Goal: Task Accomplishment & Management: Manage account settings

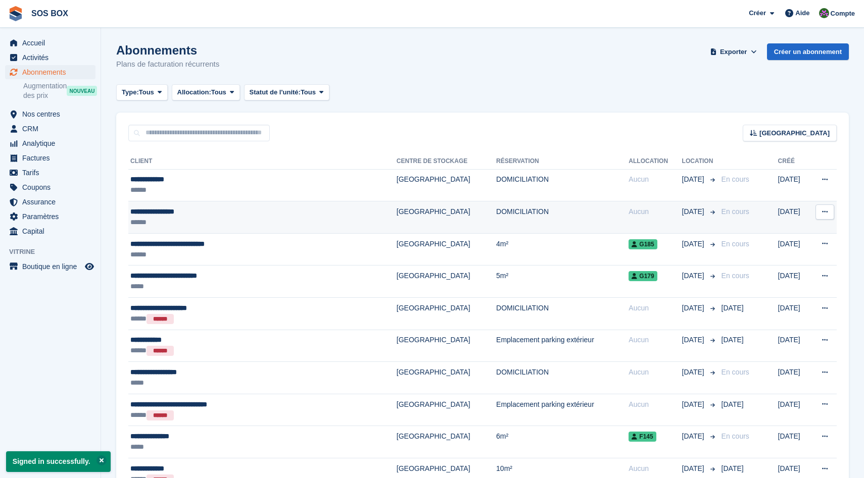
click at [210, 213] on div "**********" at bounding box center [228, 212] width 196 height 11
click at [188, 211] on div "**********" at bounding box center [228, 212] width 196 height 11
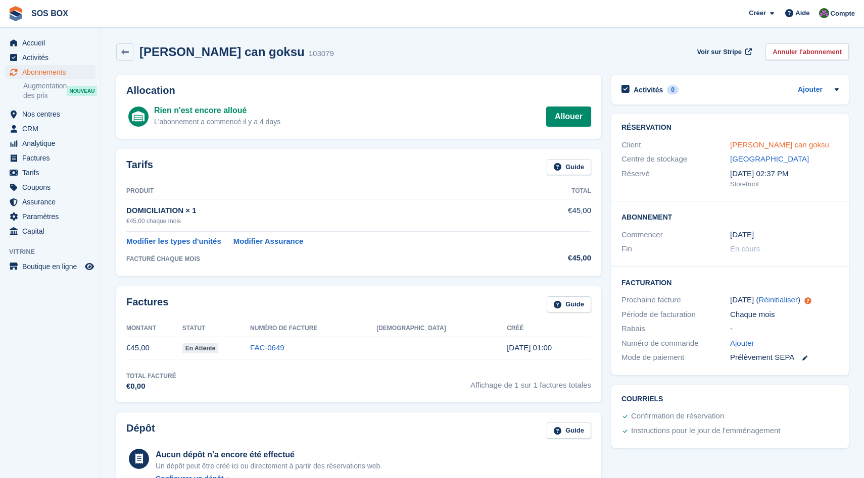
click at [758, 145] on link "[PERSON_NAME] can goksu" at bounding box center [779, 144] width 99 height 9
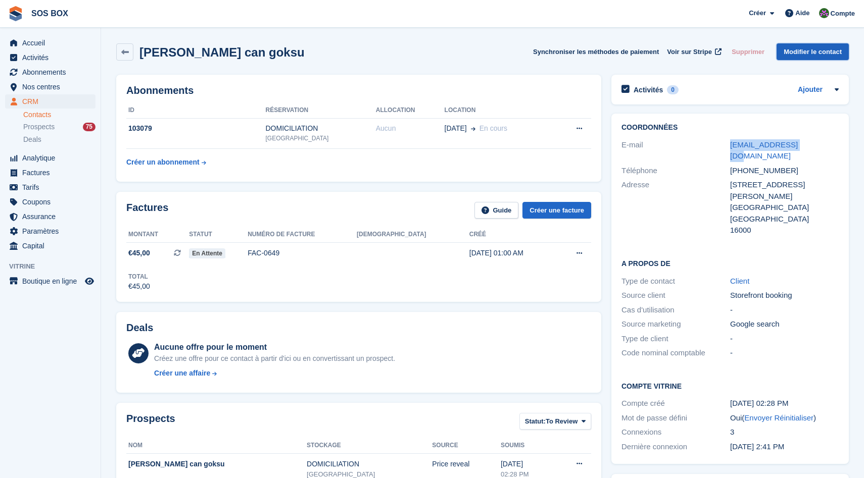
click at [803, 48] on link "Modifier le contact" at bounding box center [812, 51] width 72 height 17
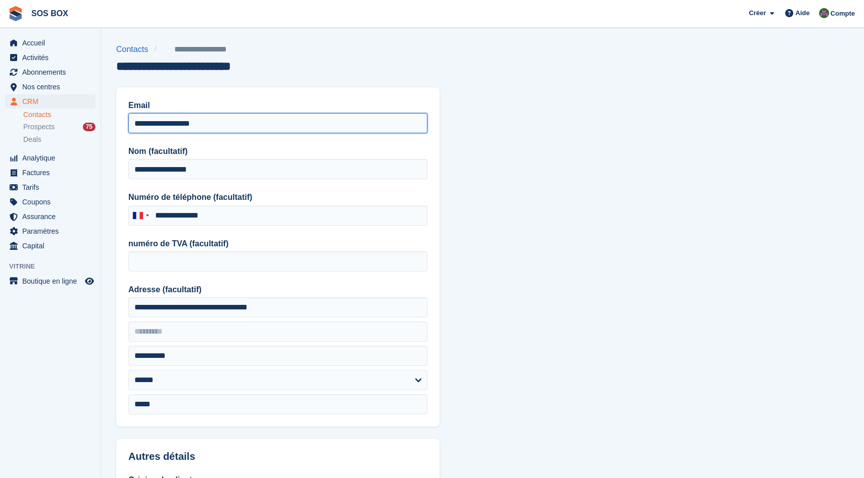
click at [231, 120] on input "**********" at bounding box center [277, 123] width 299 height 20
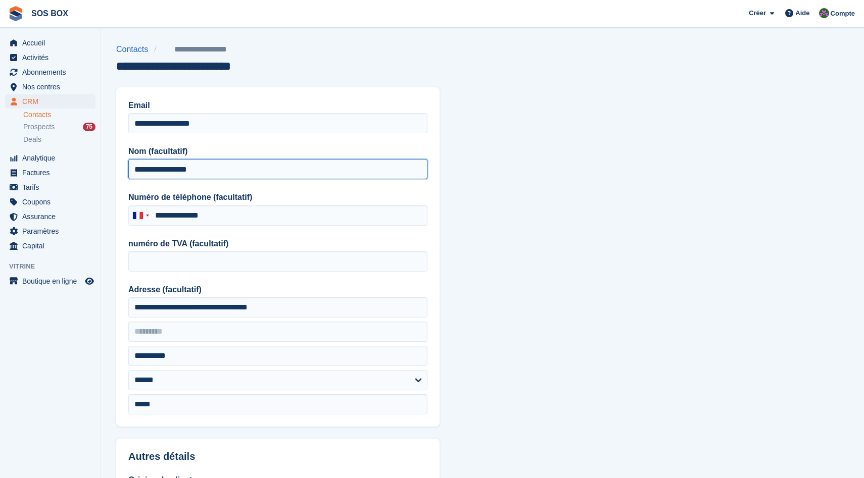
drag, startPoint x: 229, startPoint y: 169, endPoint x: 105, endPoint y: 169, distance: 124.3
click at [105, 169] on section "**********" at bounding box center [482, 430] width 763 height 861
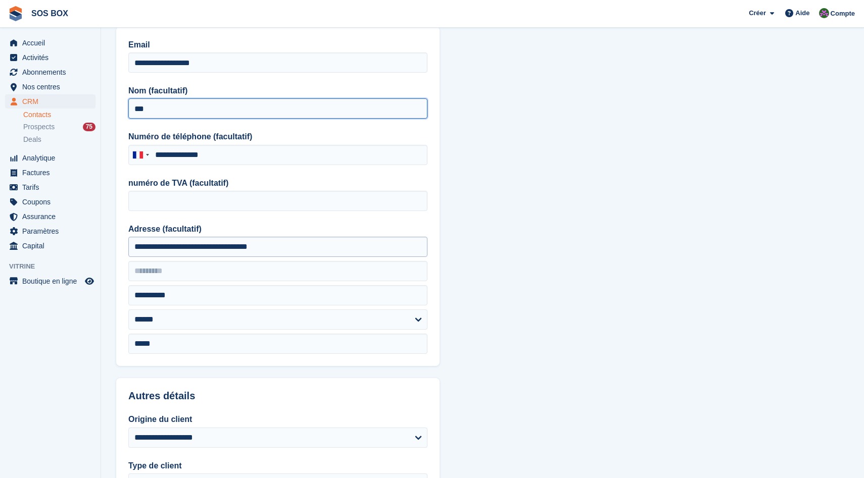
type input "***"
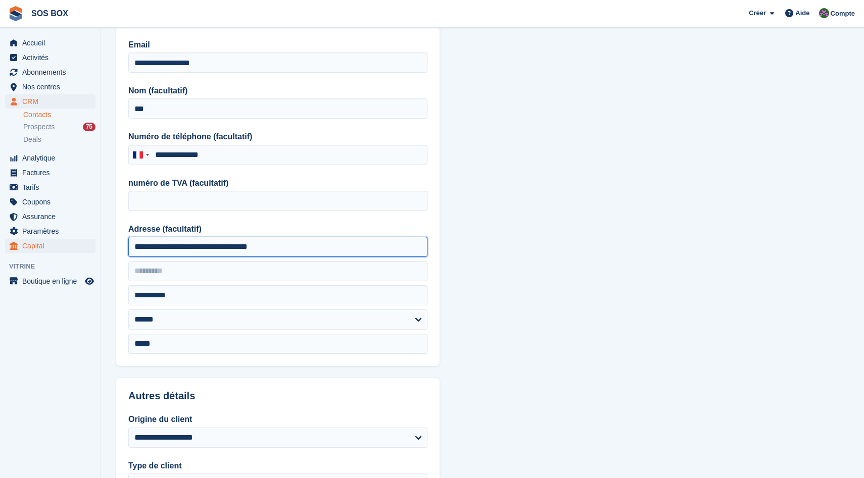
drag, startPoint x: 309, startPoint y: 243, endPoint x: 75, endPoint y: 247, distance: 233.9
click at [75, 247] on div "Accueil Activités Abonnements Abonnements Abonnements Augmentation des prix NOU…" at bounding box center [432, 369] width 864 height 861
type input "**********"
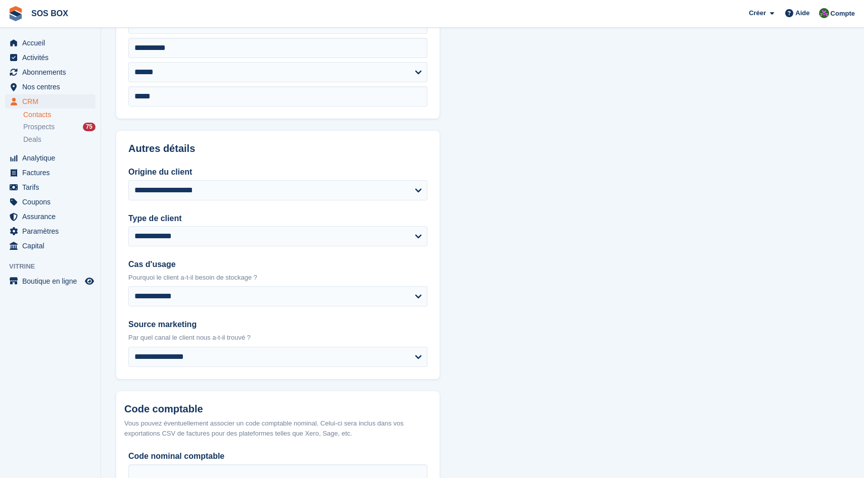
scroll to position [382, 0]
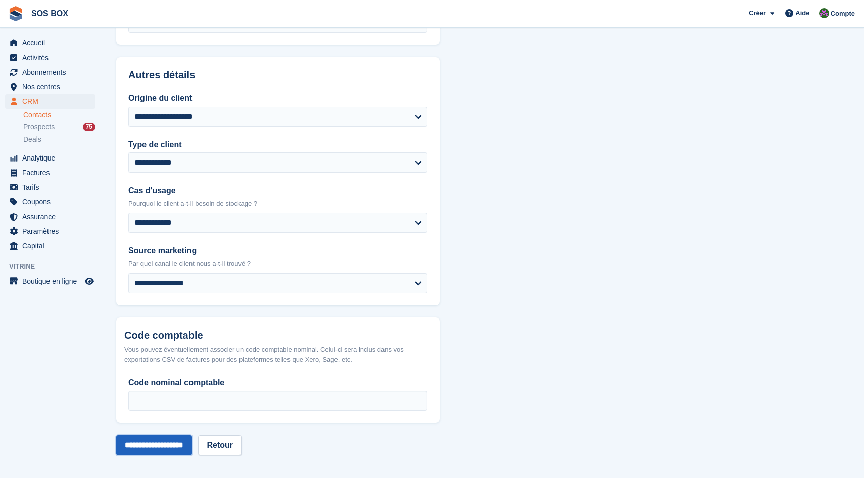
click at [156, 448] on input "**********" at bounding box center [154, 445] width 76 height 20
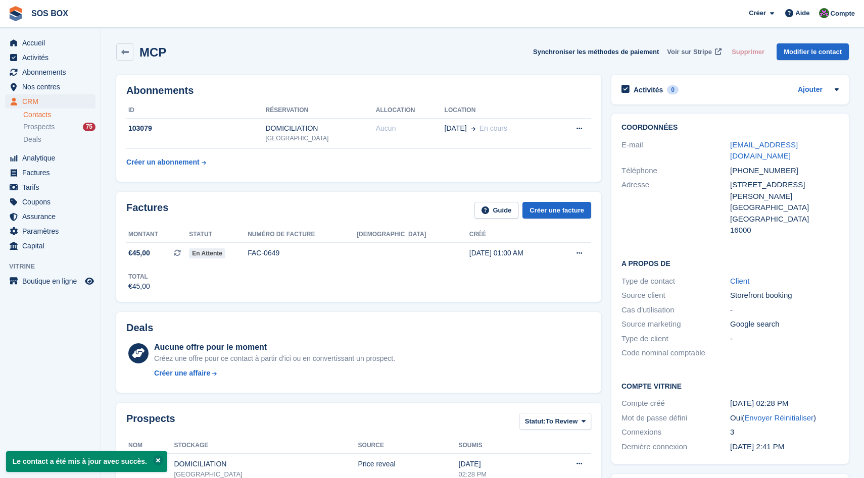
click at [695, 50] on span "Voir sur Stripe" at bounding box center [689, 52] width 45 height 10
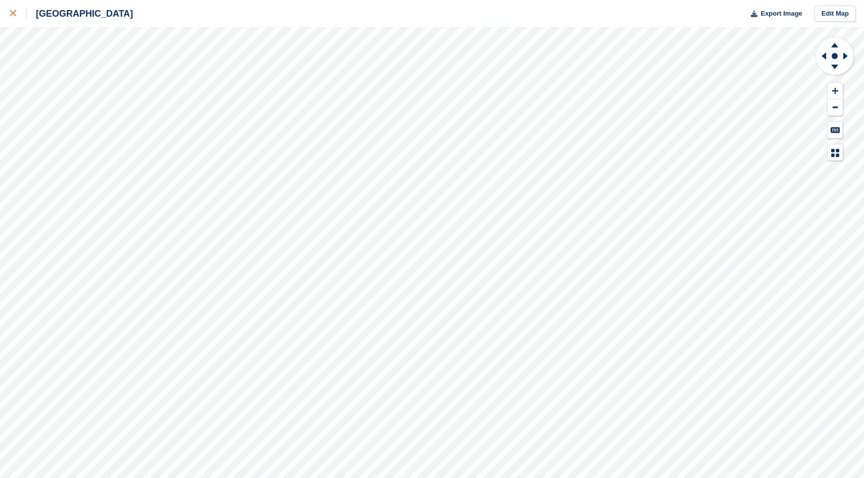
click at [22, 14] on div at bounding box center [18, 14] width 17 height 12
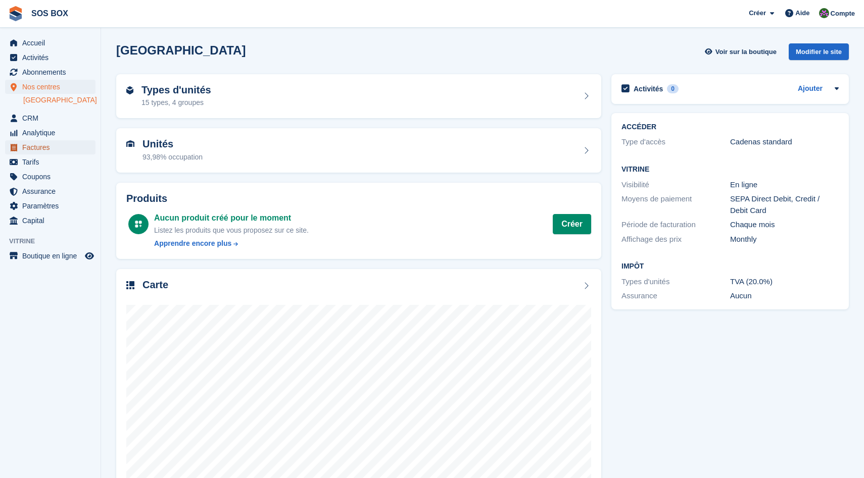
click at [32, 147] on span "Factures" at bounding box center [52, 147] width 61 height 14
click at [154, 289] on h2 "Carte" at bounding box center [155, 285] width 26 height 12
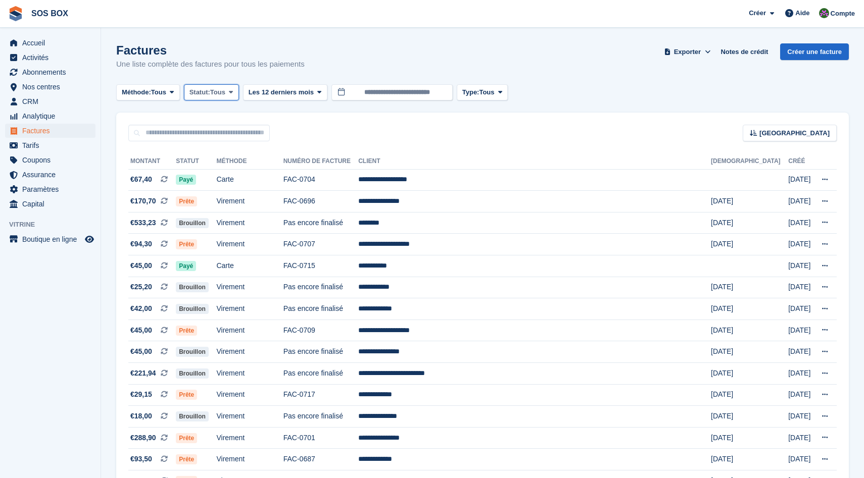
click at [204, 91] on span "Statut:" at bounding box center [199, 92] width 21 height 10
click at [358, 130] on div "[GEOGRAPHIC_DATA] Sort by Date de création Créé (le plus ancien en premier) Cré…" at bounding box center [482, 127] width 733 height 29
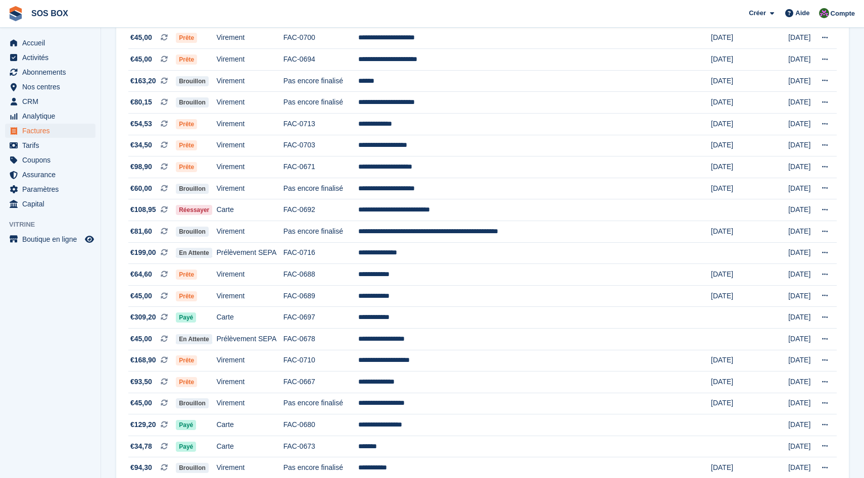
scroll to position [817, 0]
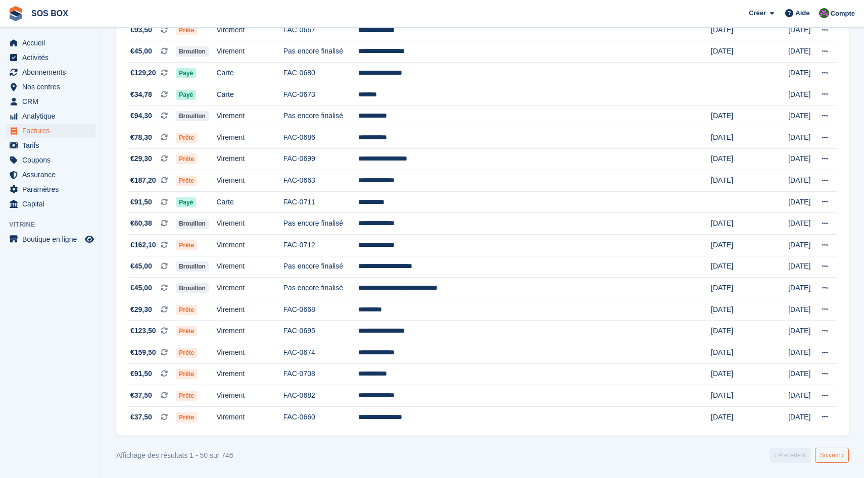
click at [841, 458] on link "Suivant ›" at bounding box center [832, 455] width 34 height 15
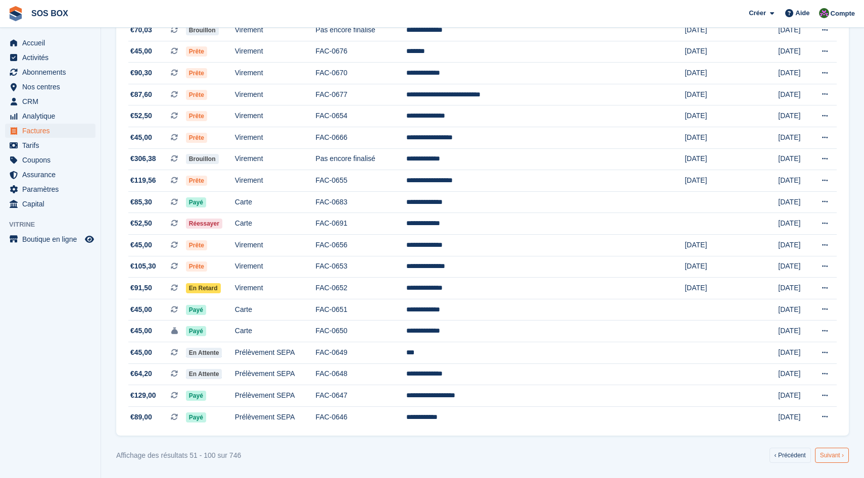
click at [828, 453] on link "Suivant ›" at bounding box center [832, 455] width 34 height 15
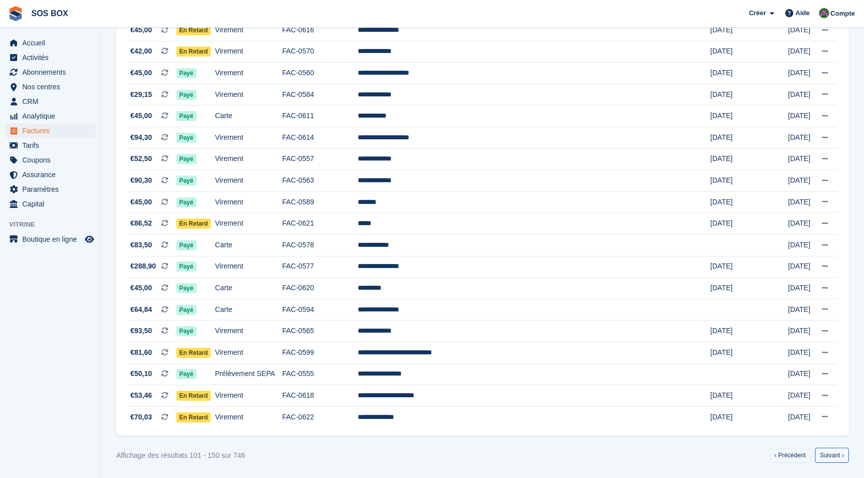
click at [828, 454] on link "Suivant ›" at bounding box center [832, 455] width 34 height 15
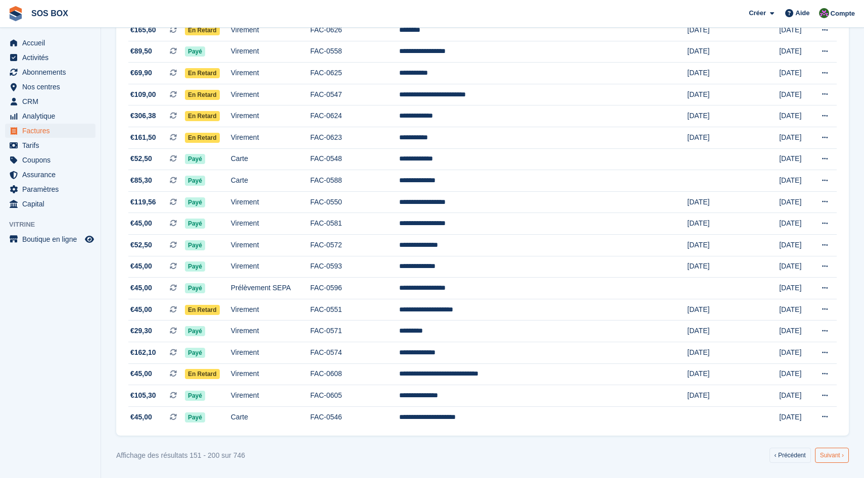
scroll to position [816, 0]
click at [828, 452] on link "Suivant ›" at bounding box center [832, 456] width 34 height 15
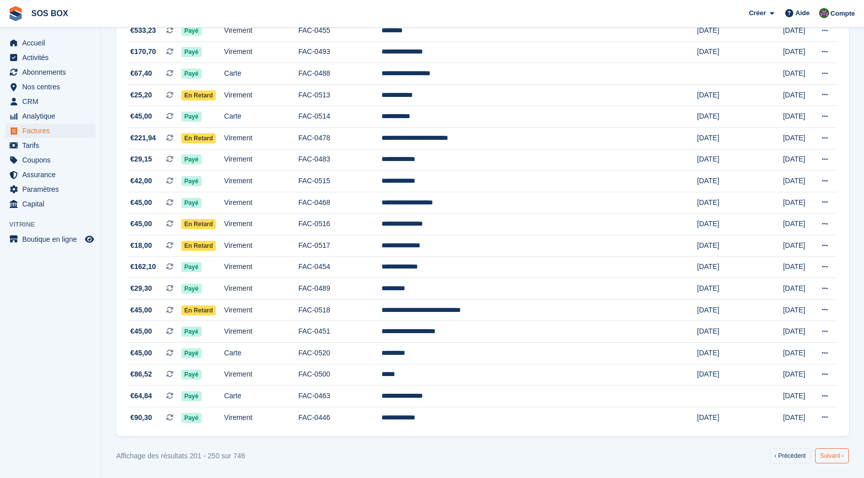
click at [830, 463] on link "Suivant ›" at bounding box center [832, 456] width 34 height 15
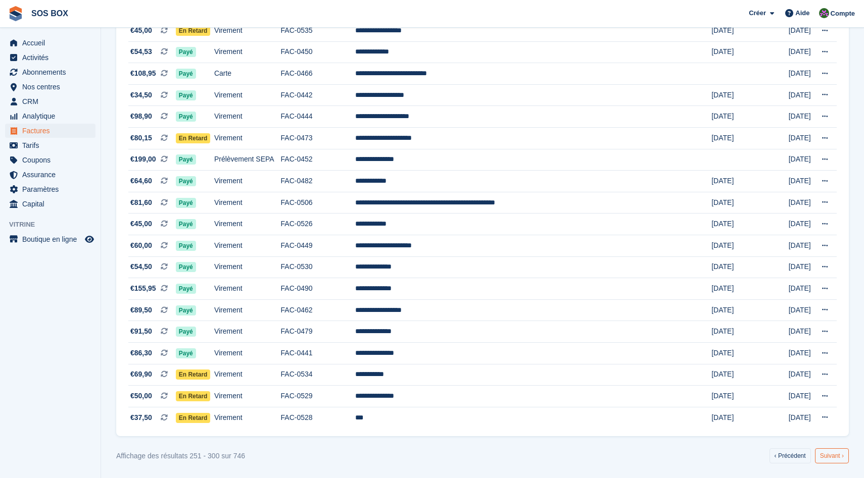
click at [821, 455] on link "Suivant ›" at bounding box center [832, 456] width 34 height 15
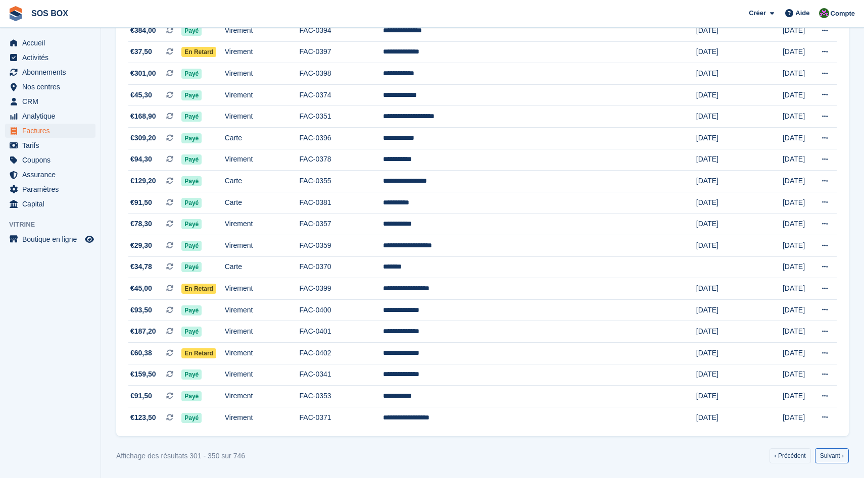
click at [821, 455] on link "Suivant ›" at bounding box center [832, 456] width 34 height 15
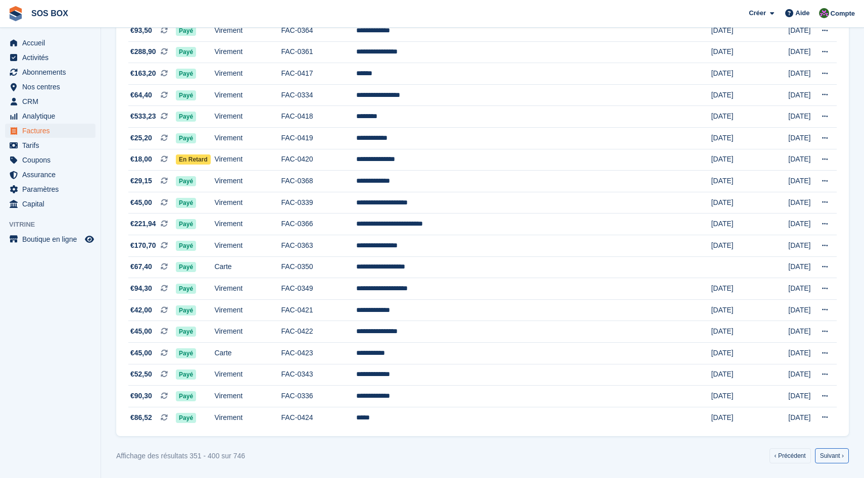
click at [821, 455] on link "Suivant ›" at bounding box center [832, 456] width 34 height 15
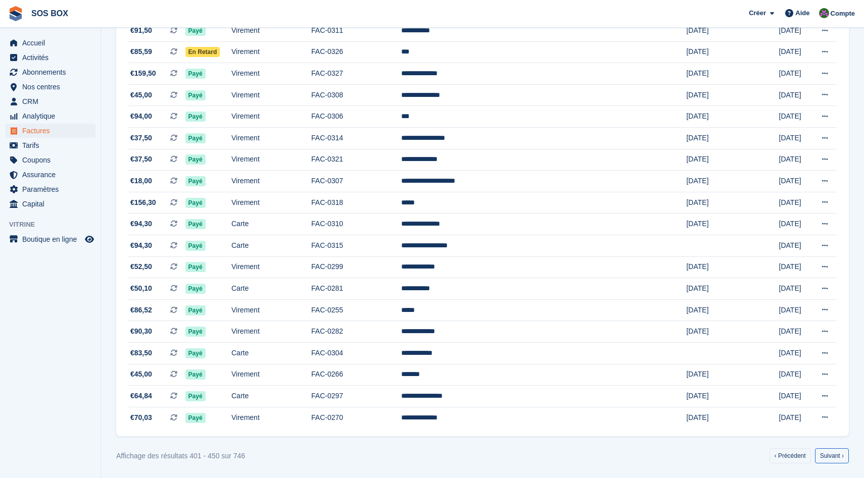
click at [821, 455] on link "Suivant ›" at bounding box center [832, 456] width 34 height 15
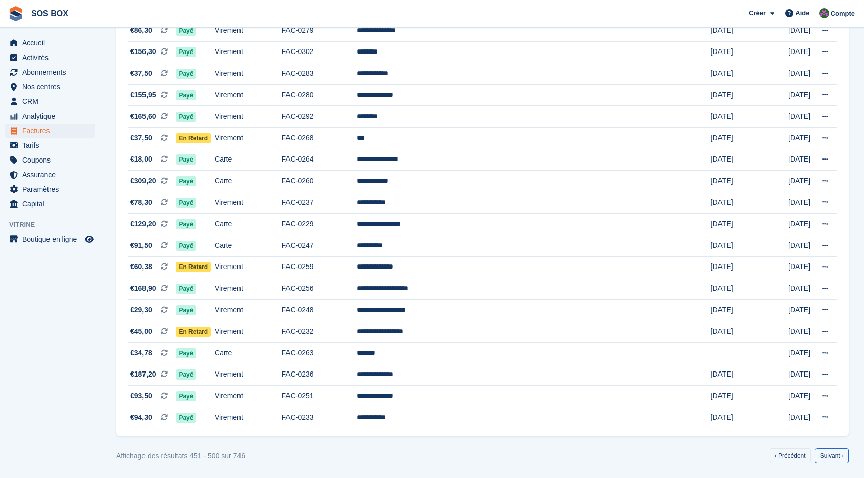
click at [821, 455] on link "Suivant ›" at bounding box center [832, 456] width 34 height 15
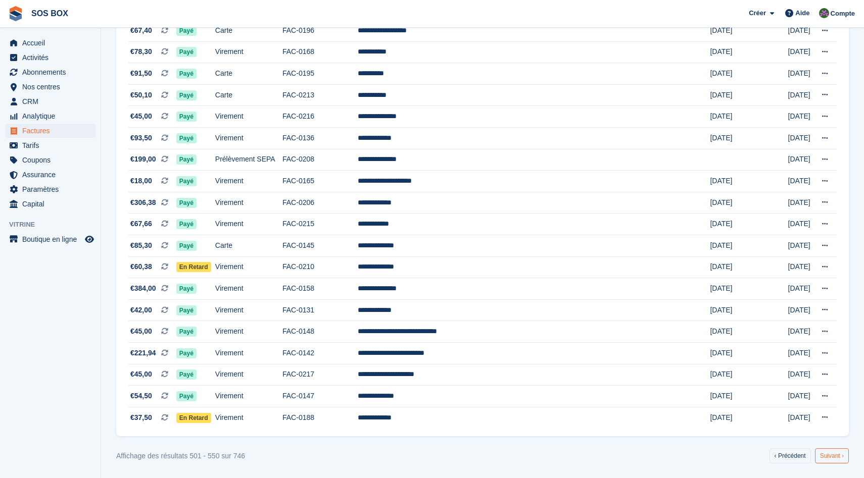
click at [825, 455] on link "Suivant ›" at bounding box center [832, 456] width 34 height 15
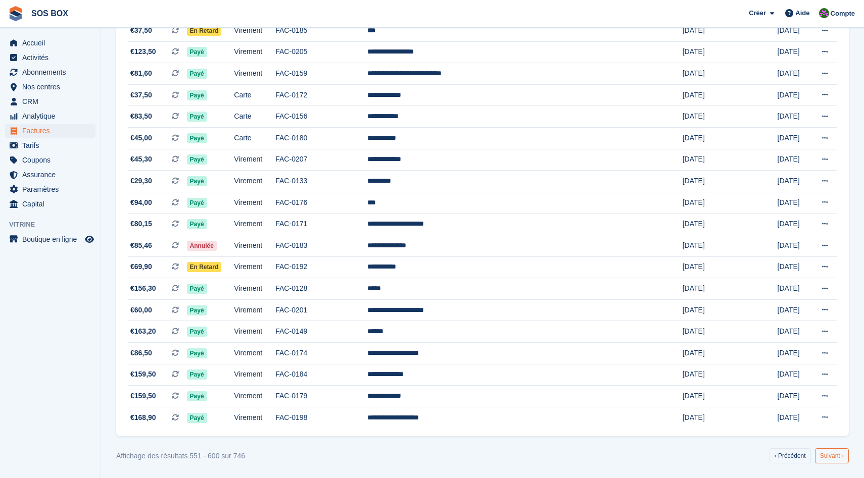
click at [828, 455] on link "Suivant ›" at bounding box center [832, 456] width 34 height 15
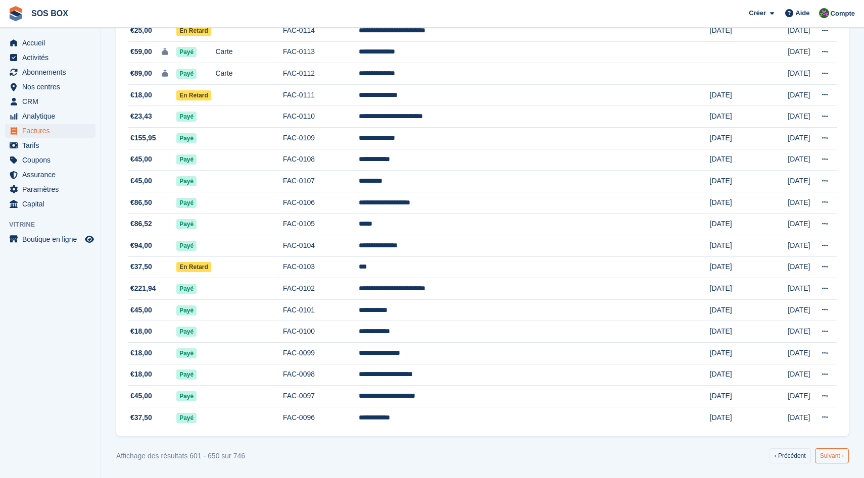
click at [831, 455] on link "Suivant ›" at bounding box center [832, 456] width 34 height 15
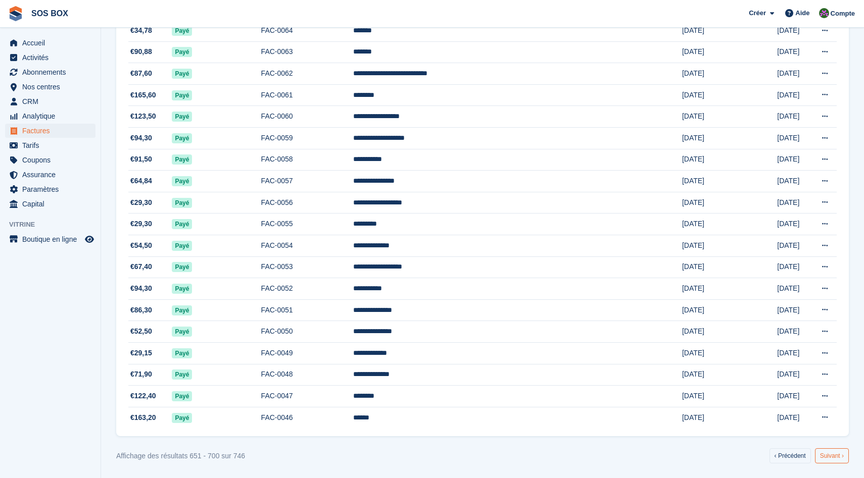
click at [831, 455] on link "Suivant ›" at bounding box center [832, 456] width 34 height 15
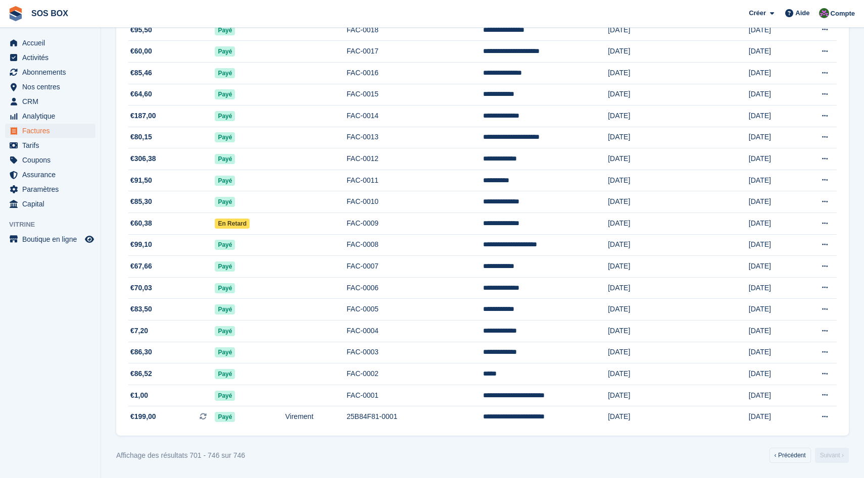
scroll to position [731, 0]
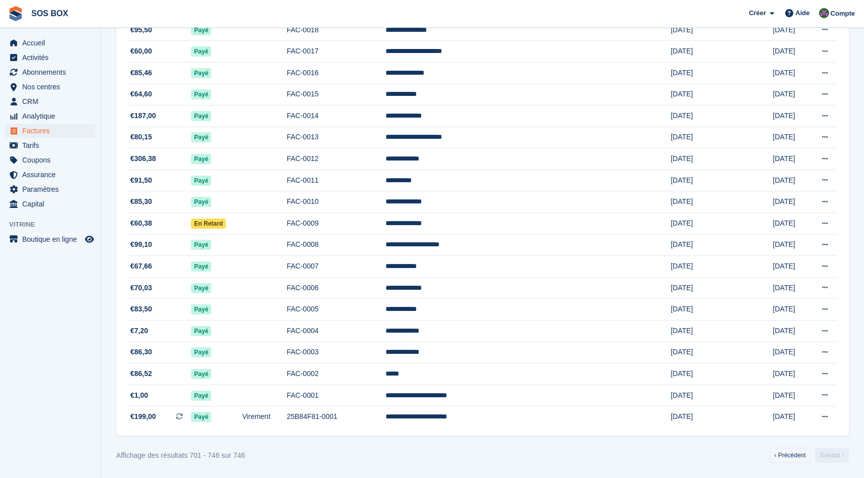
click at [831, 455] on link "Suivant ›" at bounding box center [832, 455] width 34 height 15
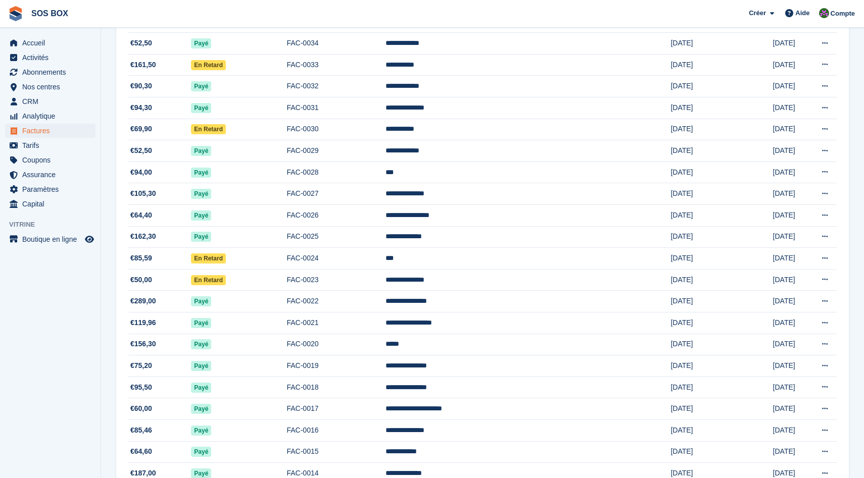
scroll to position [0, 0]
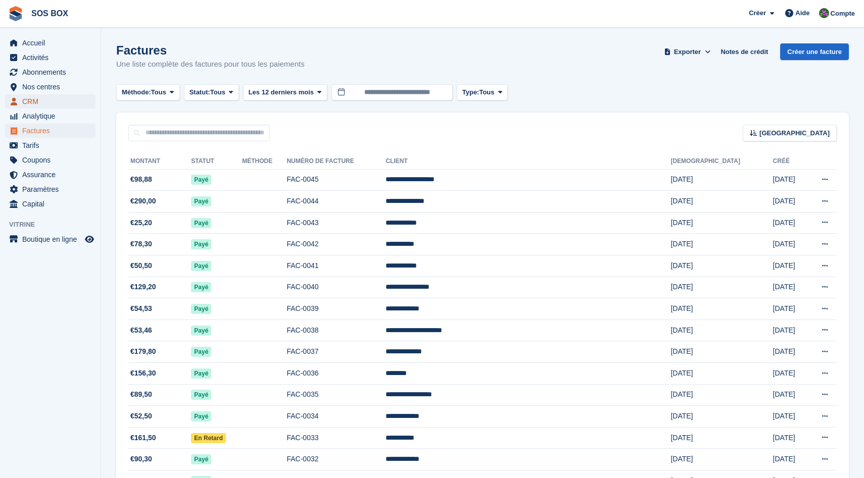
click at [46, 101] on span "CRM" at bounding box center [52, 101] width 61 height 14
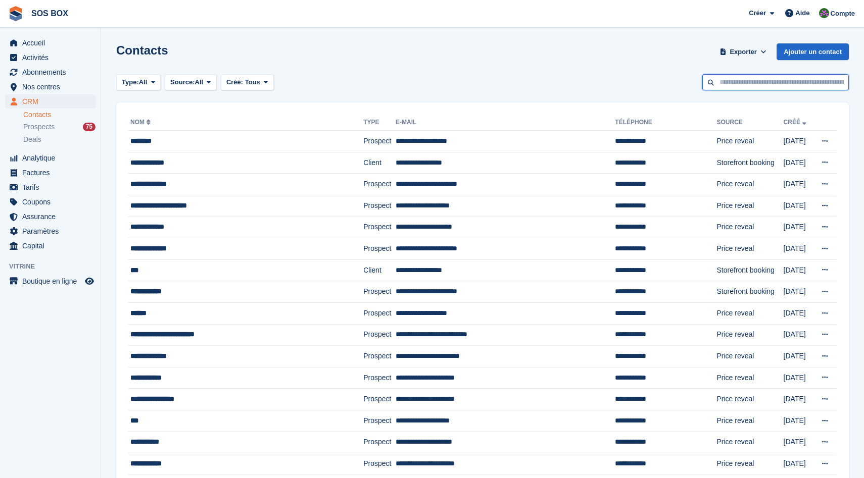
click at [736, 77] on input "text" at bounding box center [775, 82] width 147 height 17
paste input "**********"
type input "**********"
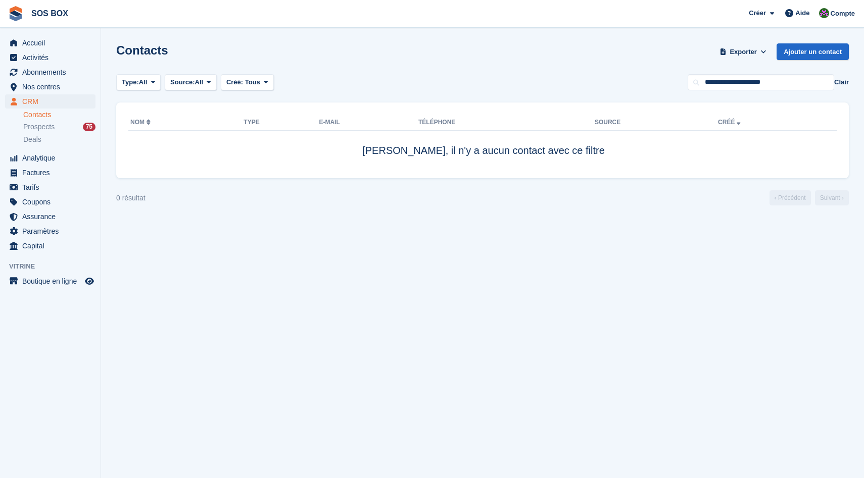
click at [837, 83] on button "Clair" at bounding box center [841, 82] width 15 height 10
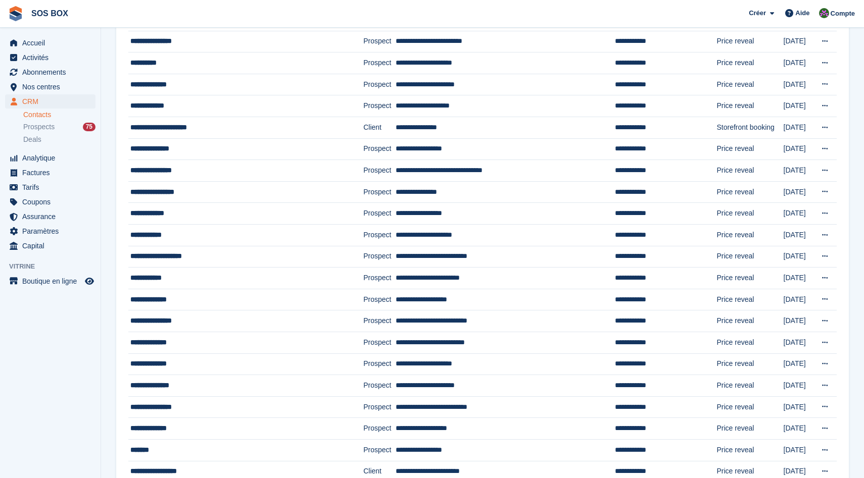
scroll to position [778, 0]
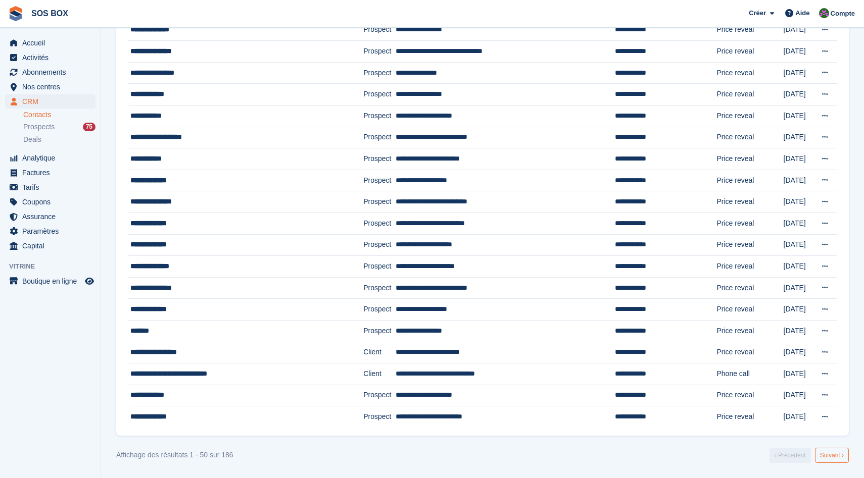
click at [837, 452] on link "Suivant ›" at bounding box center [832, 455] width 34 height 15
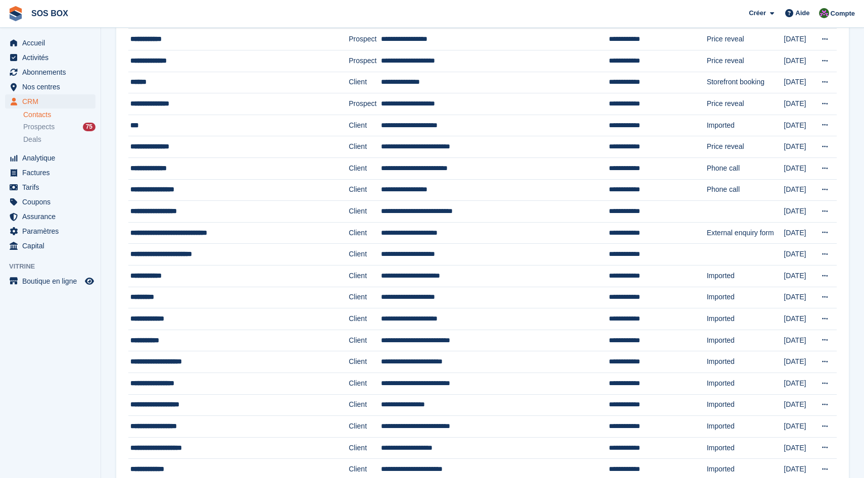
scroll to position [778, 0]
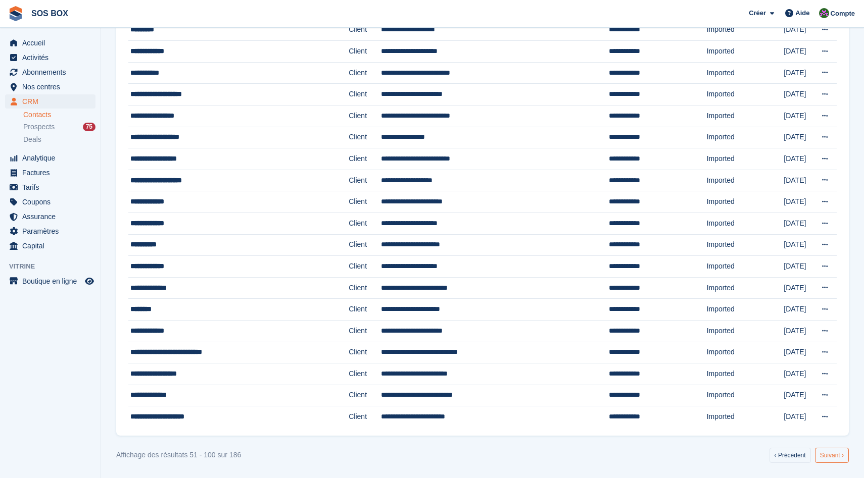
click at [819, 449] on link "Suivant ›" at bounding box center [832, 455] width 34 height 15
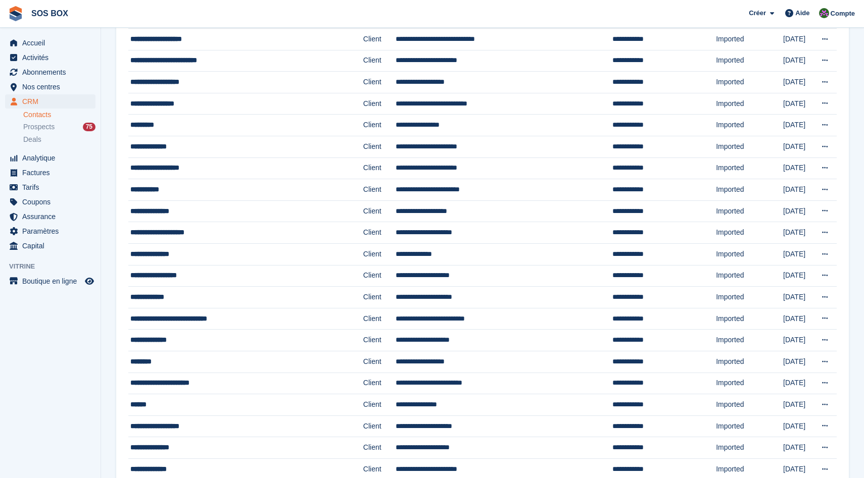
scroll to position [778, 0]
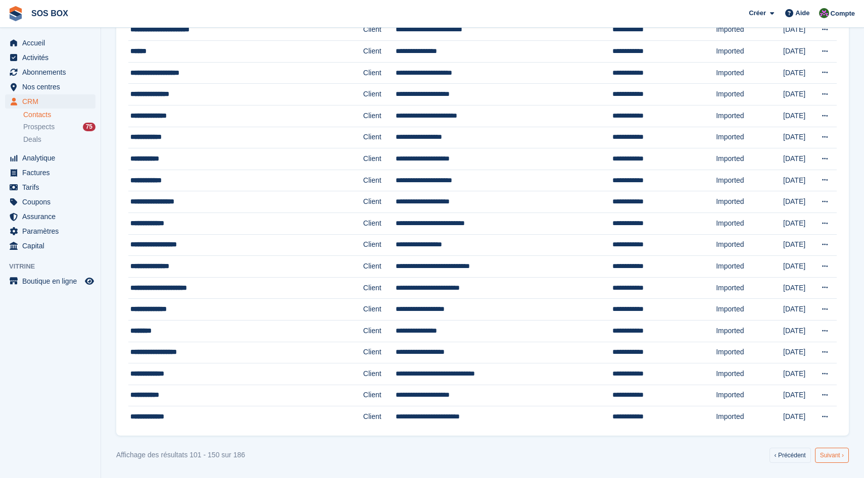
click at [832, 461] on link "Suivant ›" at bounding box center [832, 455] width 34 height 15
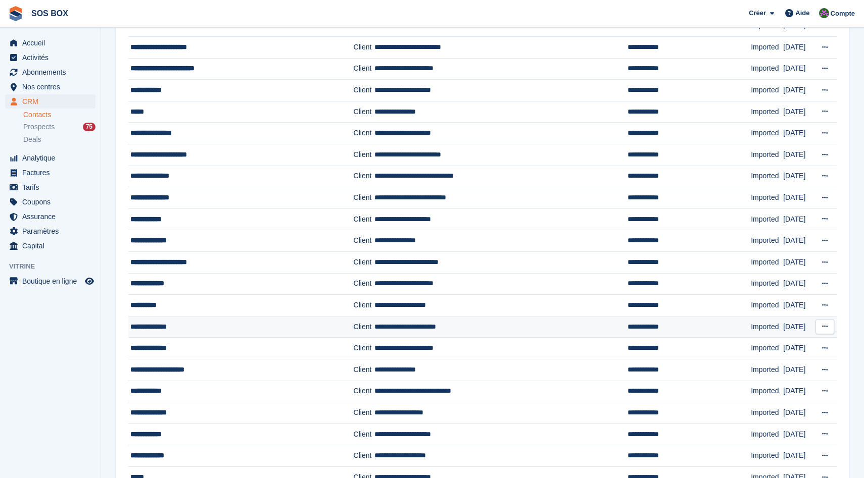
scroll to position [477, 0]
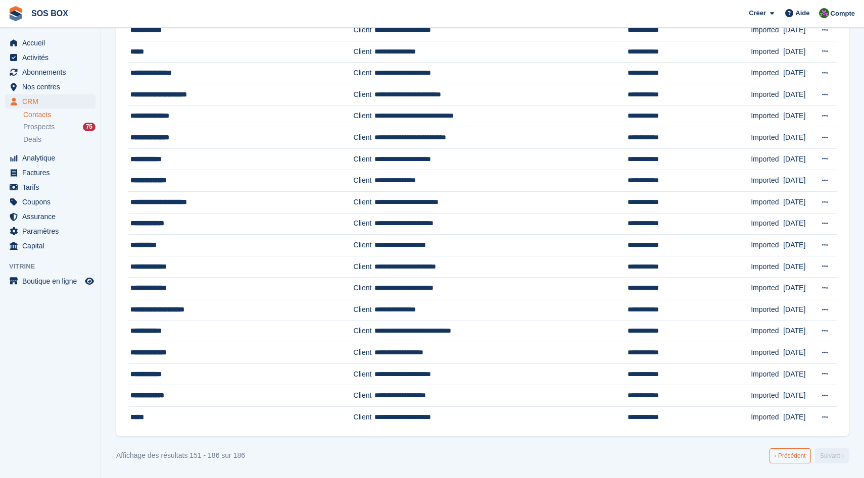
click at [778, 453] on link "‹ Précédent" at bounding box center [789, 456] width 41 height 15
